Goal: Check status: Check status

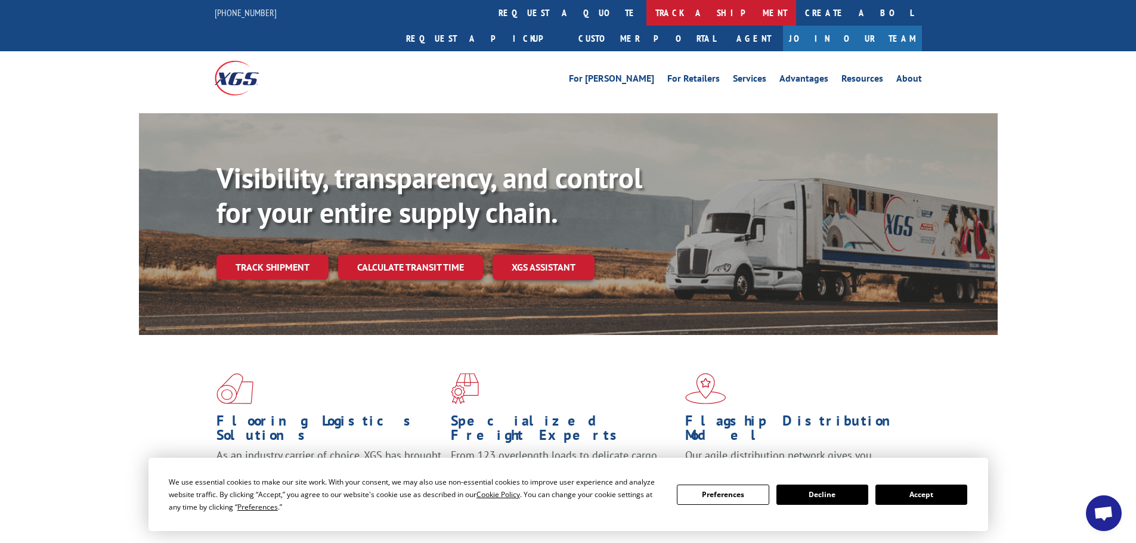
click at [646, 15] on link "track a shipment" at bounding box center [721, 13] width 150 height 26
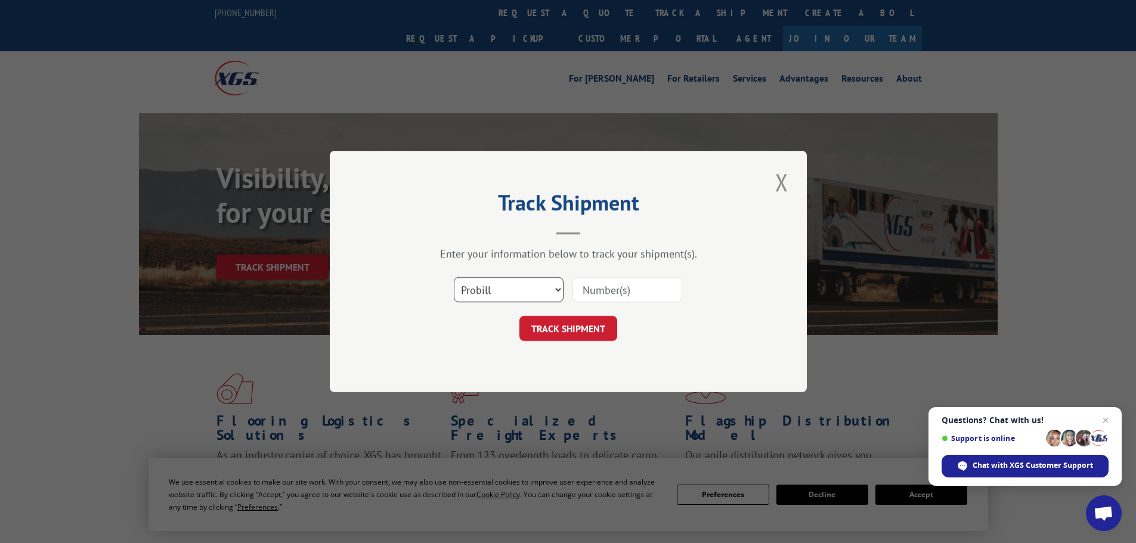
click at [486, 297] on select "Select category... Probill BOL PO" at bounding box center [509, 289] width 110 height 25
select select "po"
click at [454, 277] on select "Select category... Probill BOL PO" at bounding box center [509, 289] width 110 height 25
click at [607, 285] on input at bounding box center [627, 289] width 110 height 25
paste input "68527653"
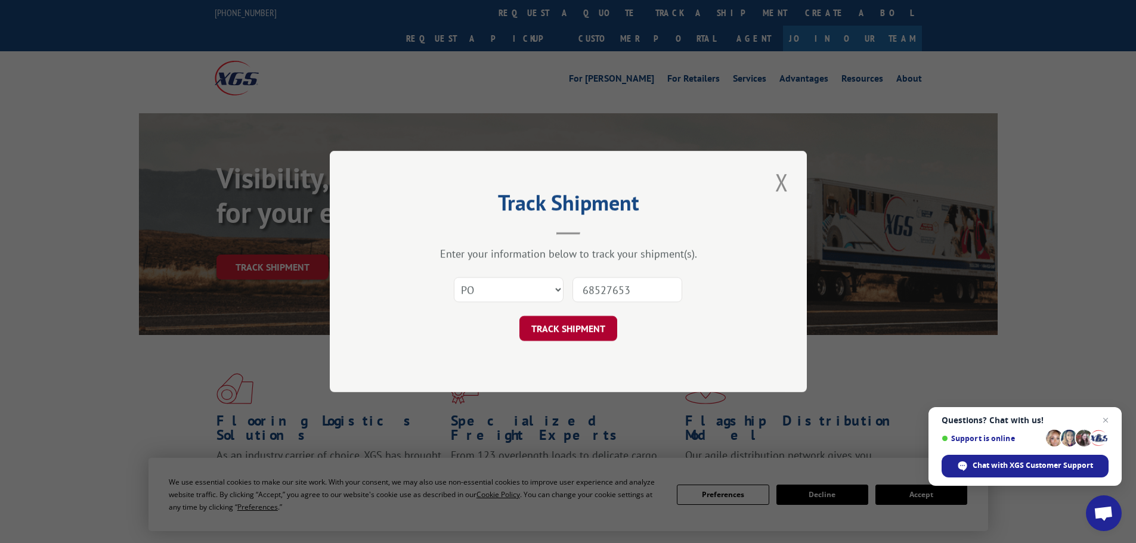
type input "68527653"
click at [549, 328] on button "TRACK SHIPMENT" at bounding box center [568, 328] width 98 height 25
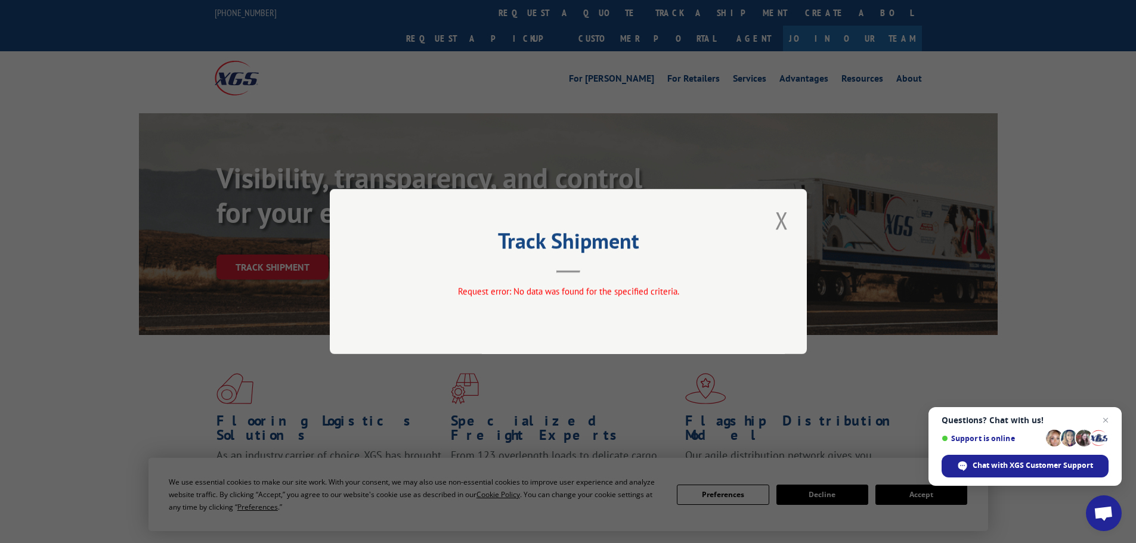
click at [780, 225] on button "Close modal" at bounding box center [781, 220] width 20 height 33
